Goal: Task Accomplishment & Management: Use online tool/utility

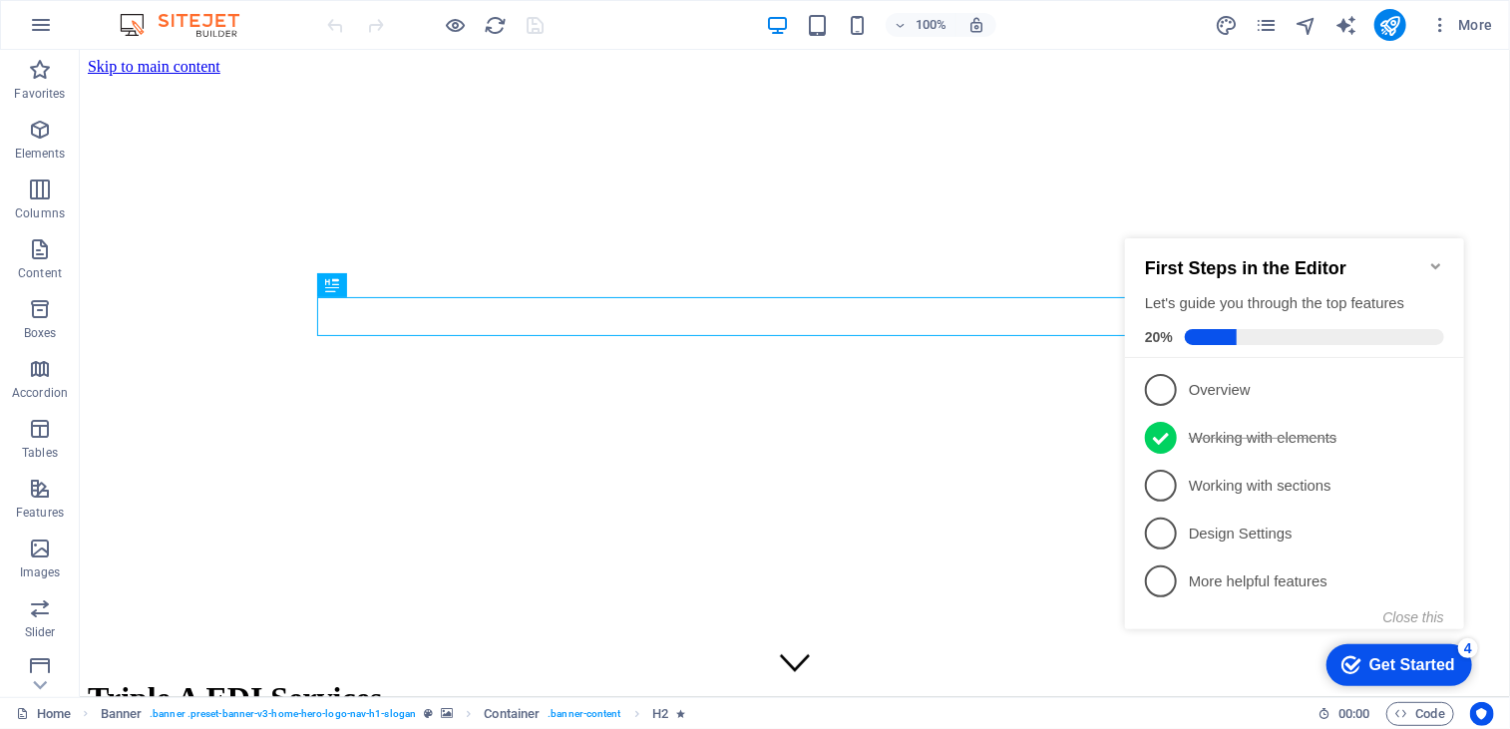
click at [1436, 257] on icon "Minimize checklist" at bounding box center [1435, 265] width 16 height 16
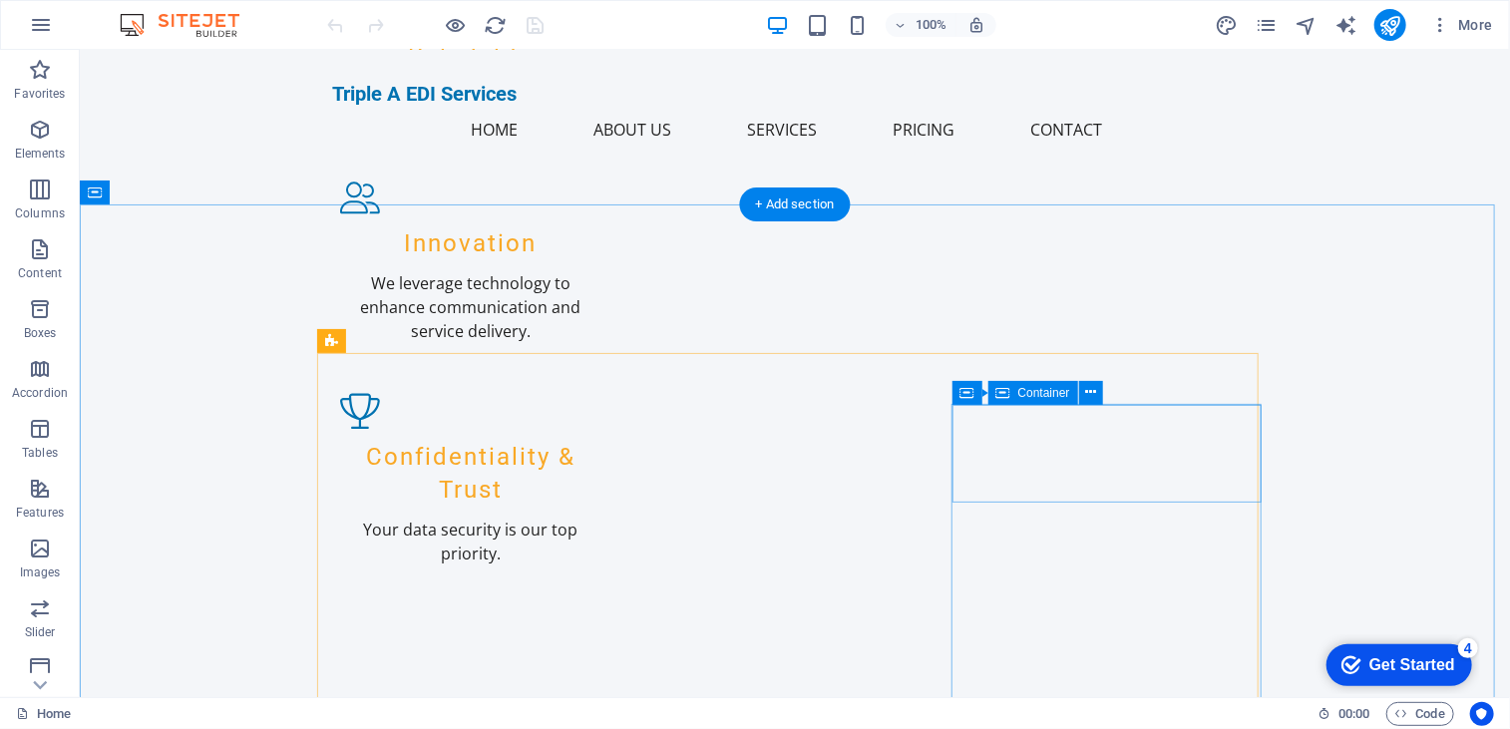
scroll to position [2188, 0]
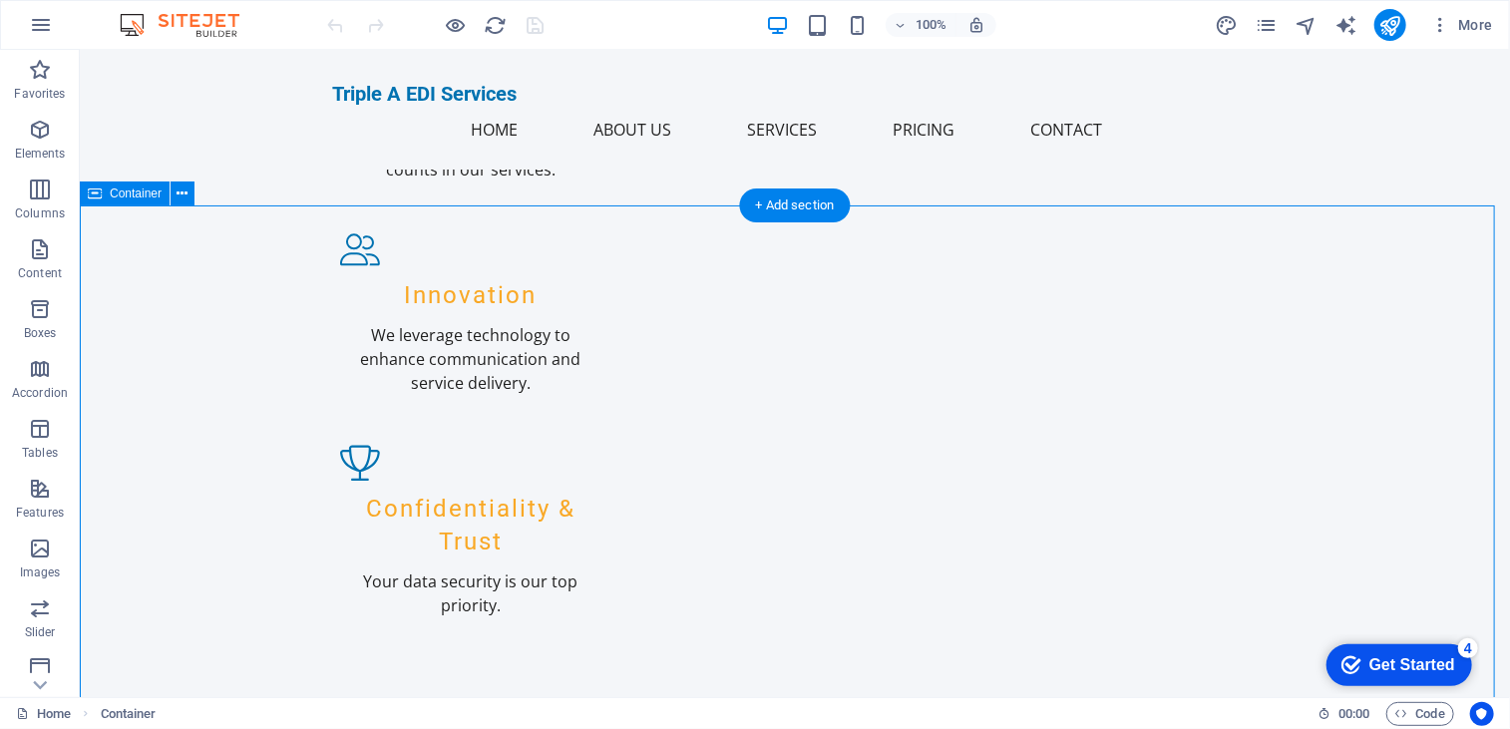
drag, startPoint x: 287, startPoint y: 233, endPoint x: 330, endPoint y: 489, distance: 258.9
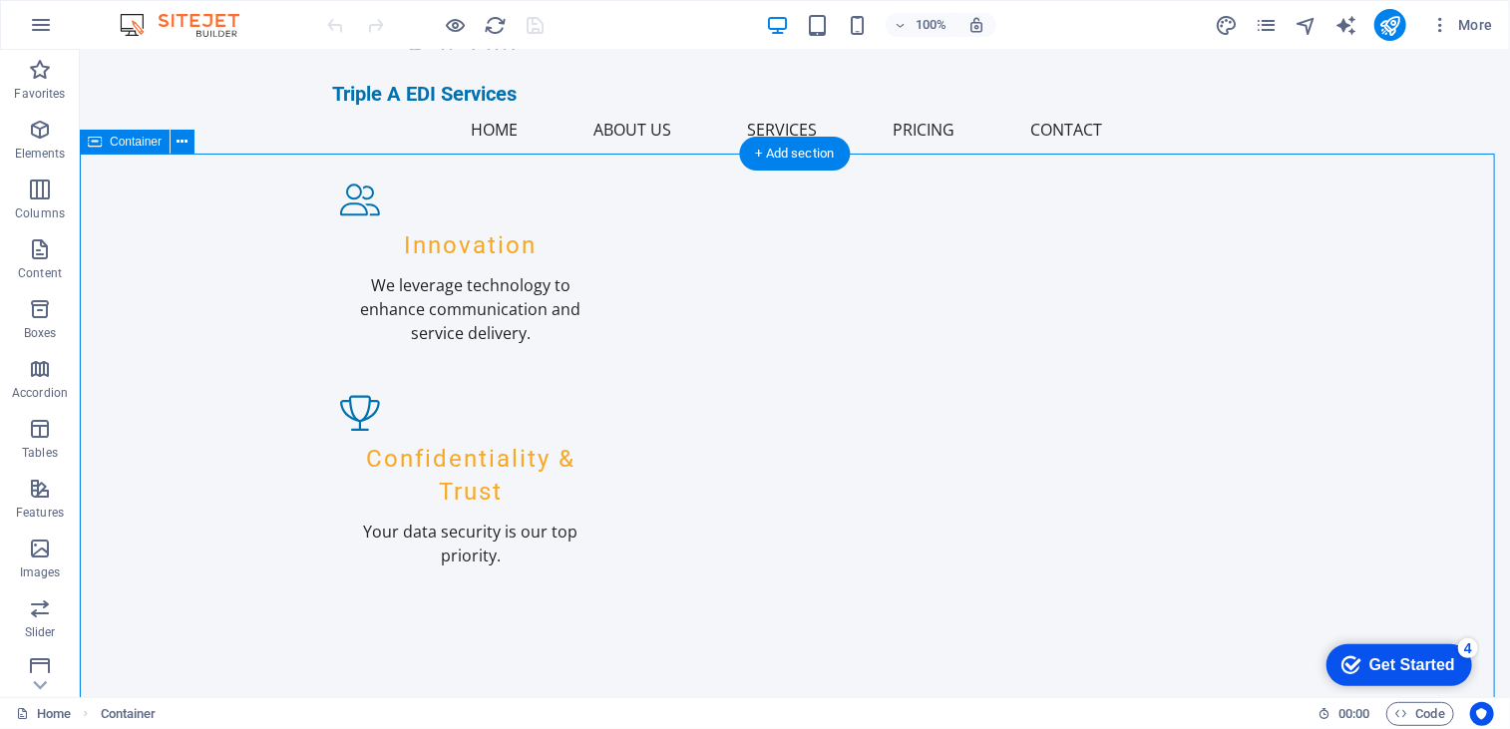
scroll to position [2240, 0]
click at [188, 147] on button at bounding box center [183, 142] width 24 height 24
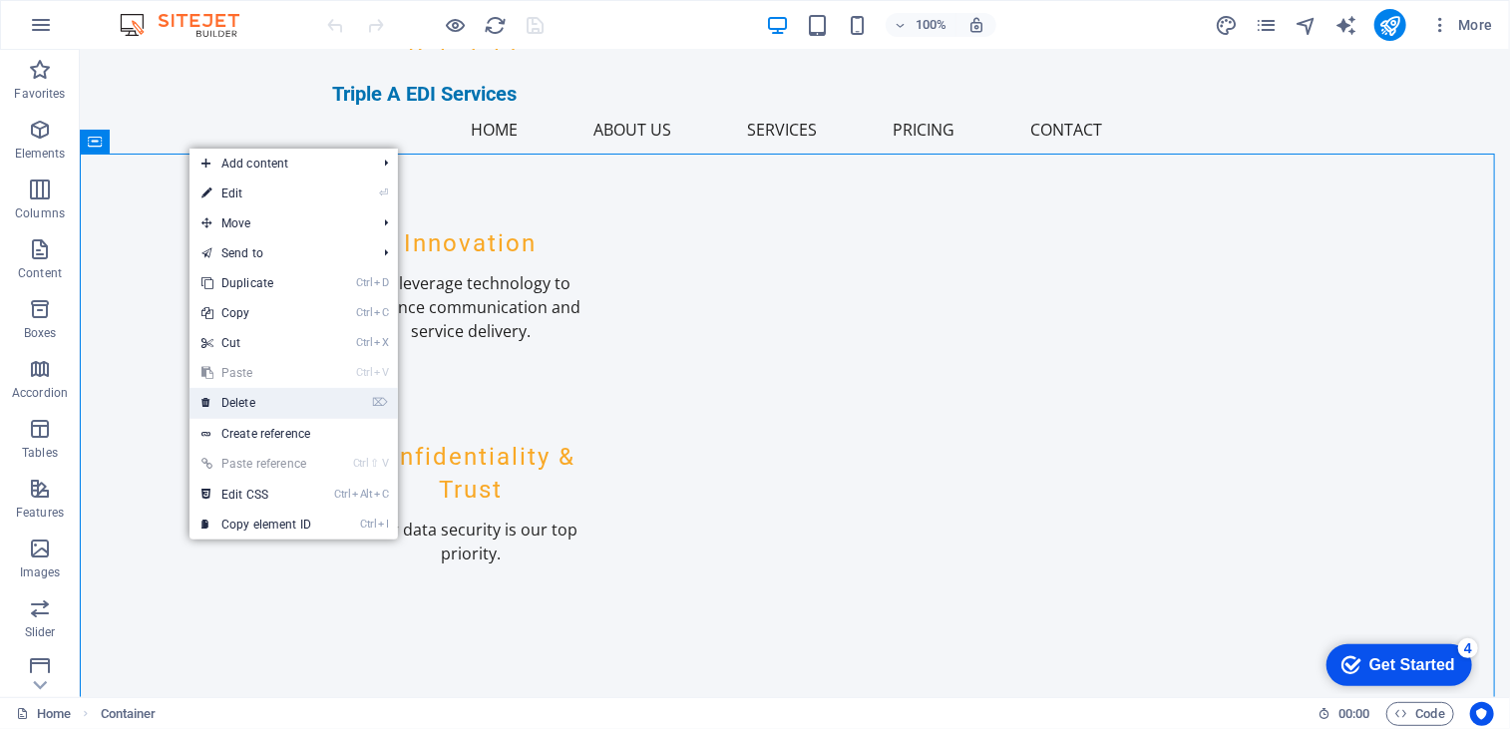
click at [299, 395] on link "⌦ Delete" at bounding box center [257, 403] width 134 height 30
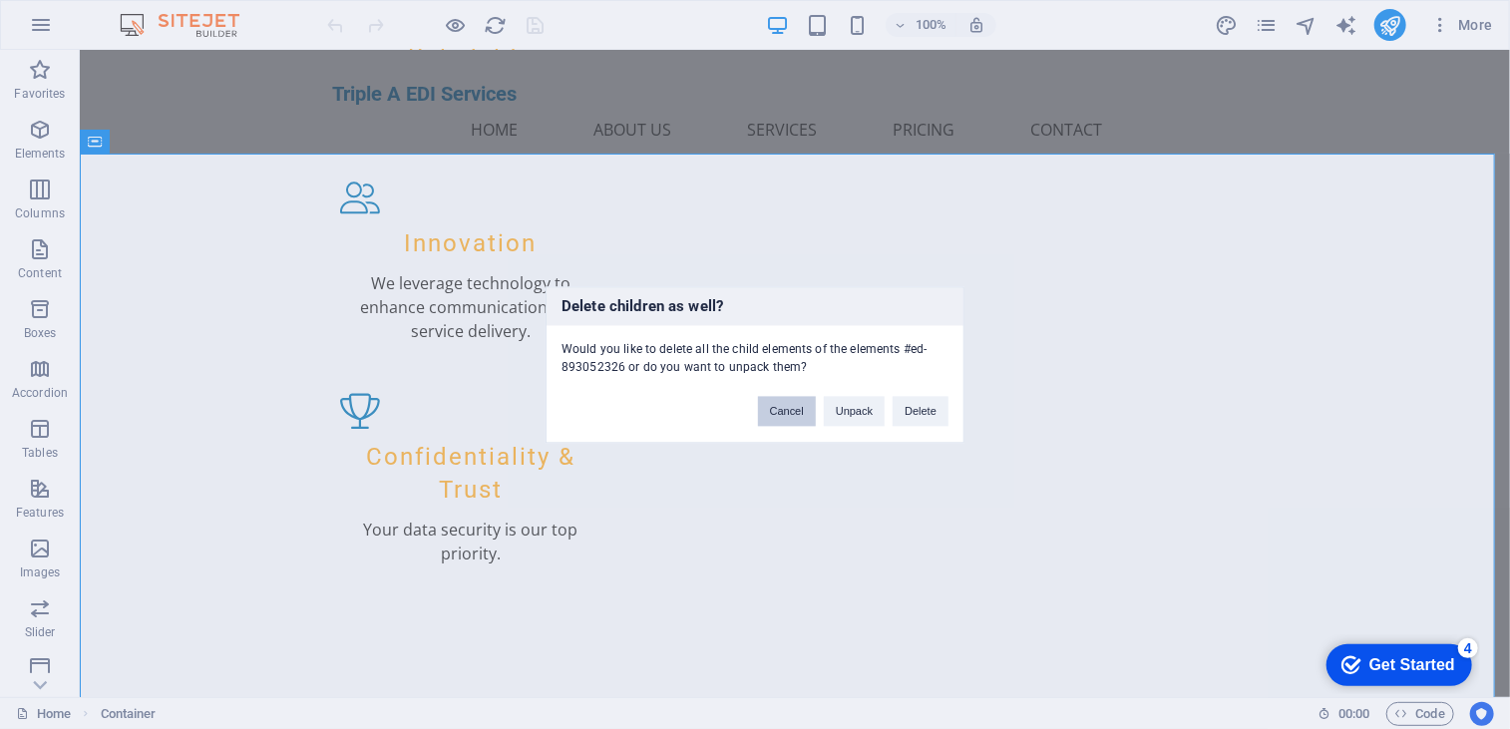
click at [790, 415] on button "Cancel" at bounding box center [787, 411] width 58 height 30
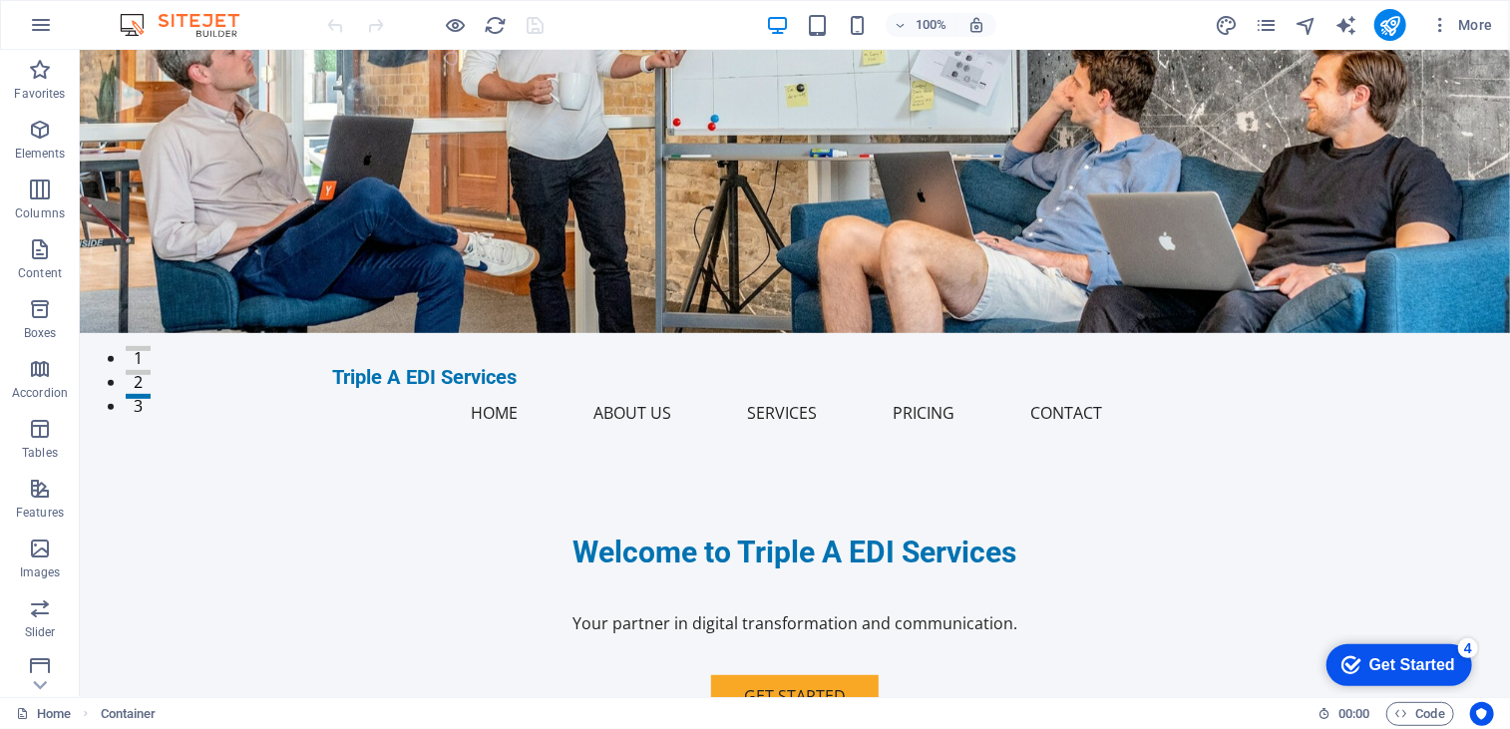
scroll to position [0, 0]
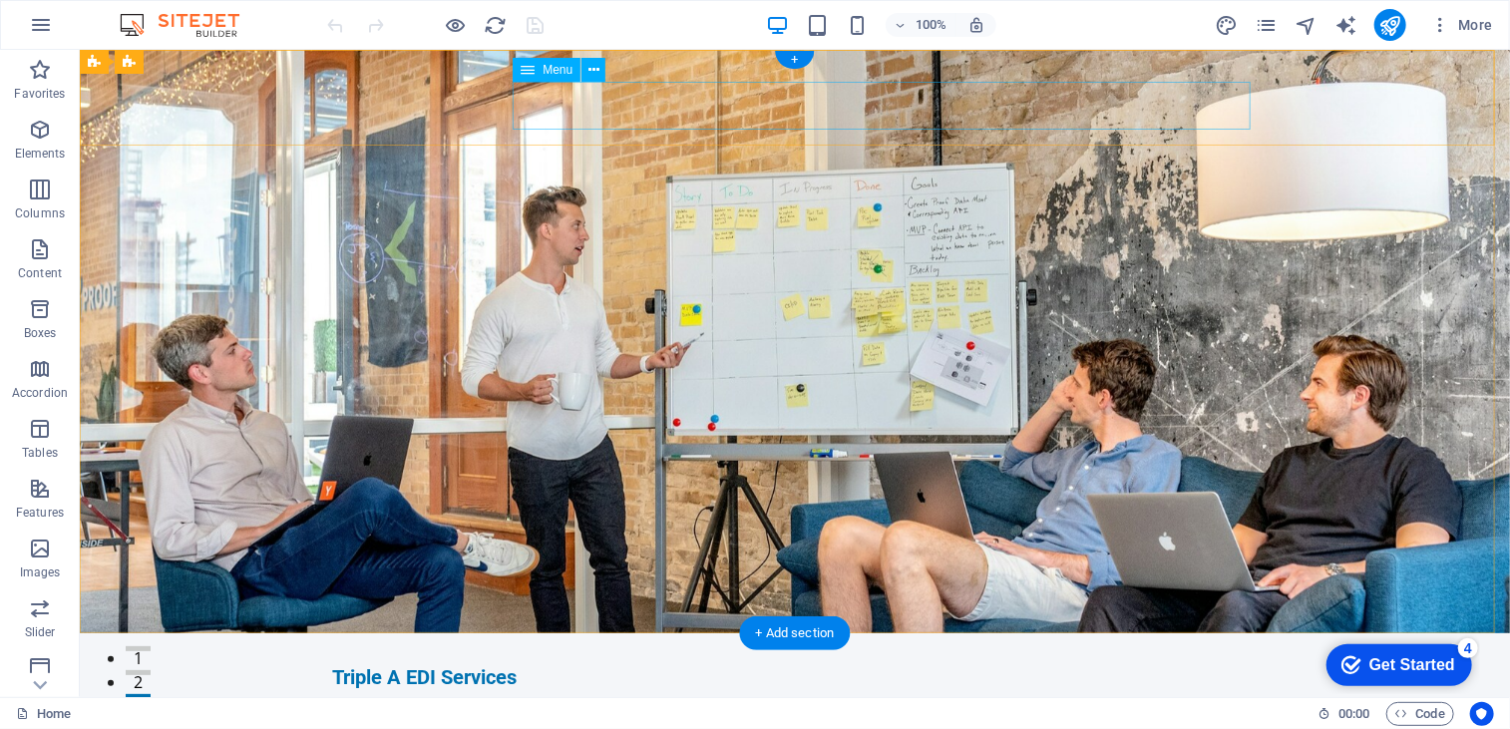
click at [1151, 688] on nav "Home About Us Services Pricing Contact" at bounding box center [794, 712] width 926 height 48
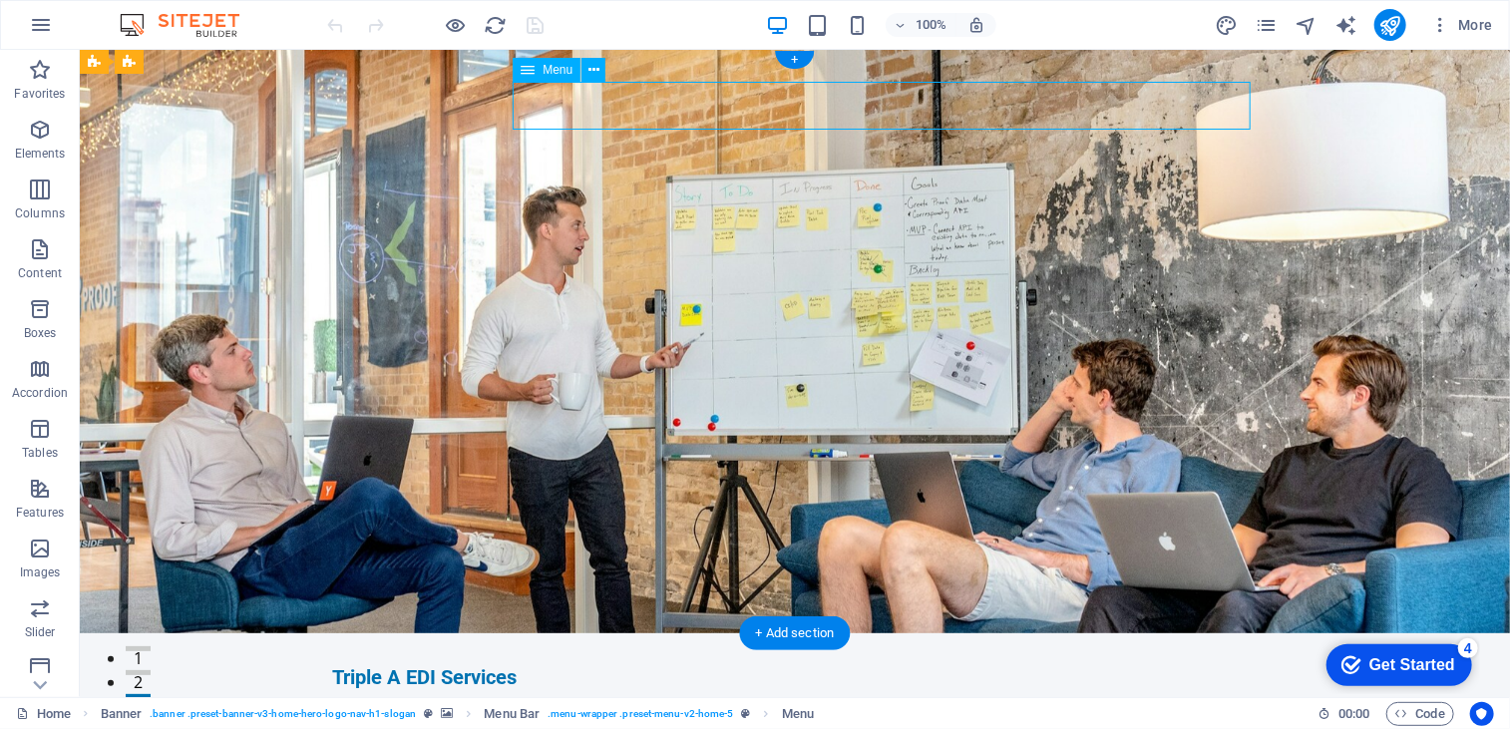
click at [1175, 688] on nav "Home About Us Services Pricing Contact" at bounding box center [794, 712] width 926 height 48
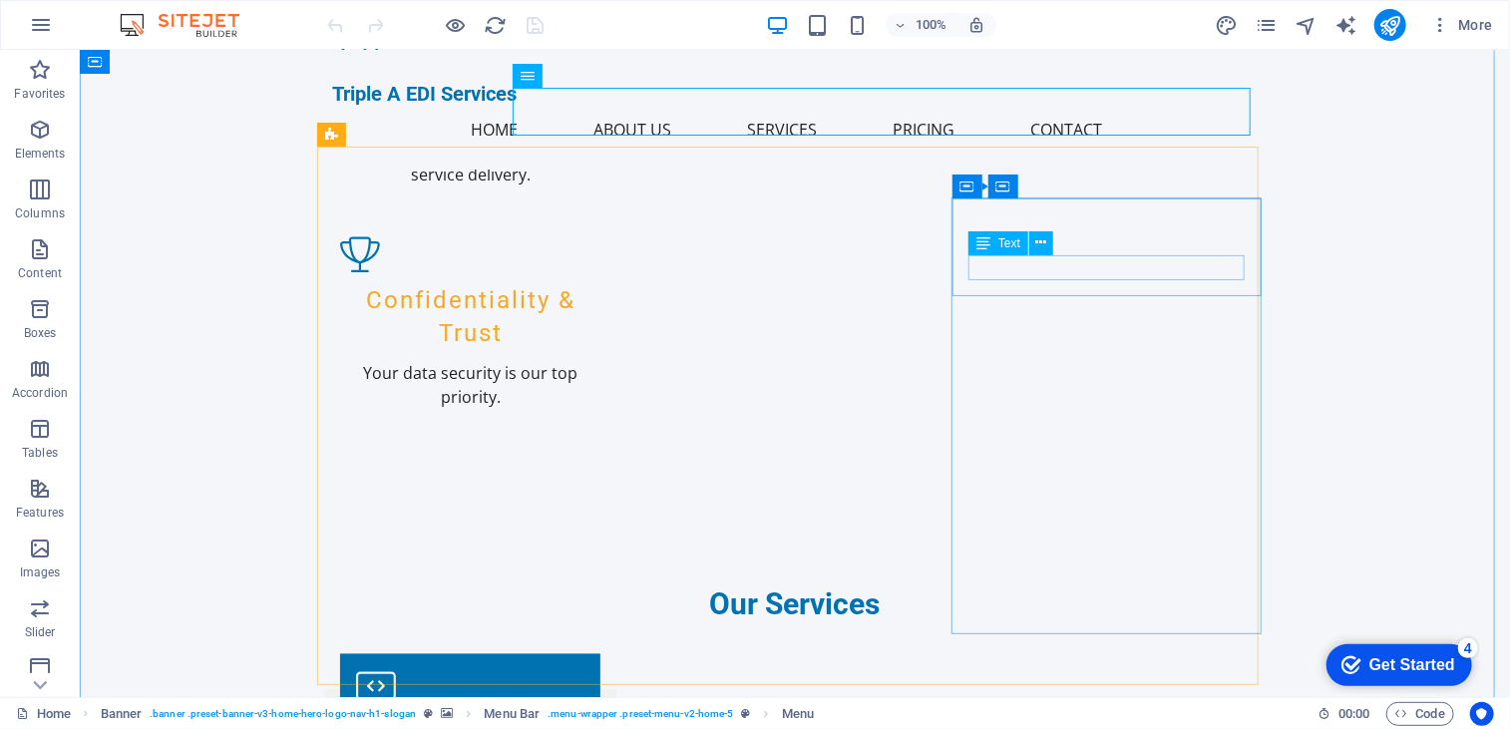
scroll to position [2394, 0]
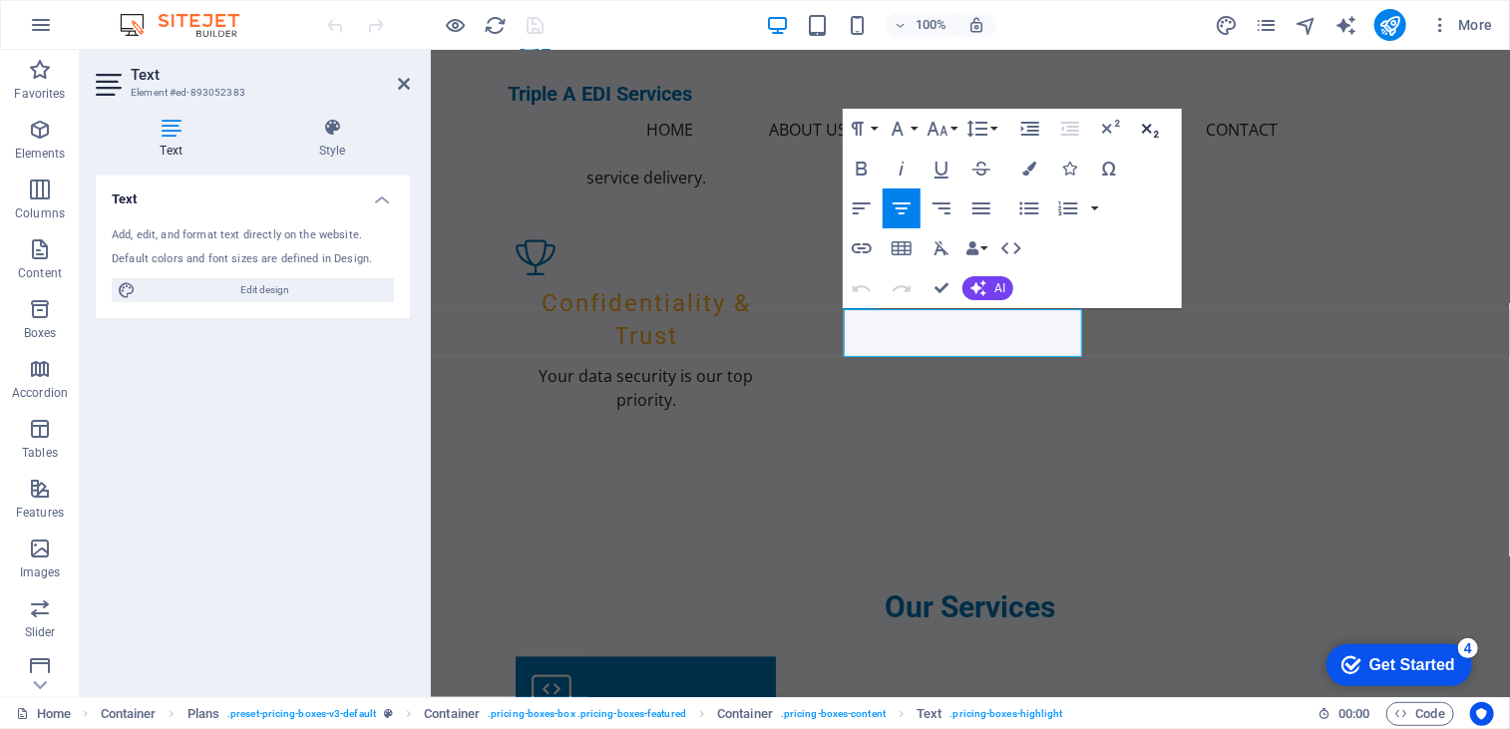
drag, startPoint x: 1152, startPoint y: 129, endPoint x: 1148, endPoint y: 148, distance: 19.4
click at [1148, 148] on button "Subscript" at bounding box center [1150, 129] width 38 height 40
drag, startPoint x: 1142, startPoint y: 127, endPoint x: 1137, endPoint y: 143, distance: 16.7
click at [1137, 143] on button "Subscript" at bounding box center [1151, 130] width 38 height 40
